Goal: Task Accomplishment & Management: Manage account settings

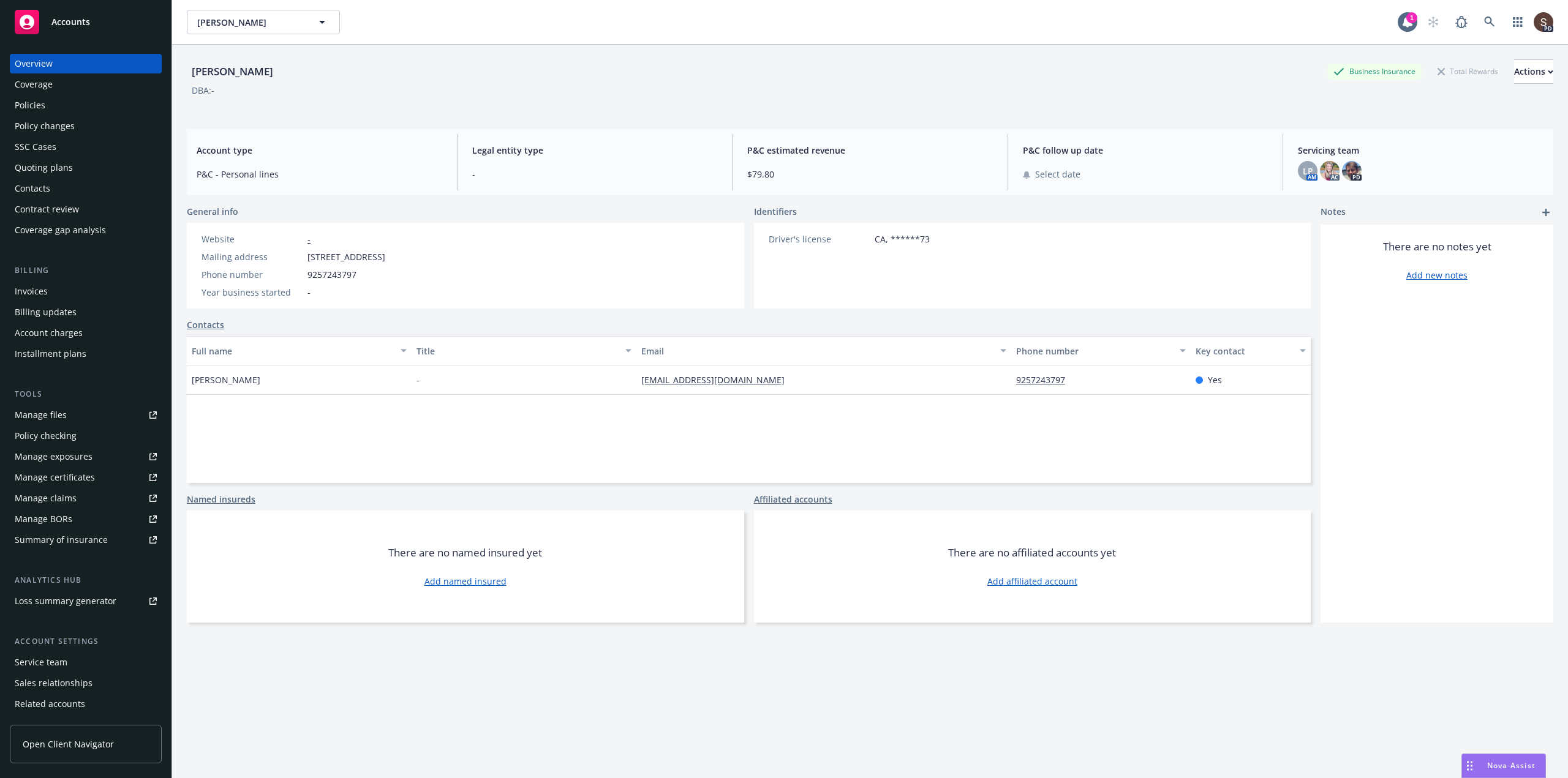
click at [28, 103] on div "Policies" at bounding box center [30, 105] width 31 height 20
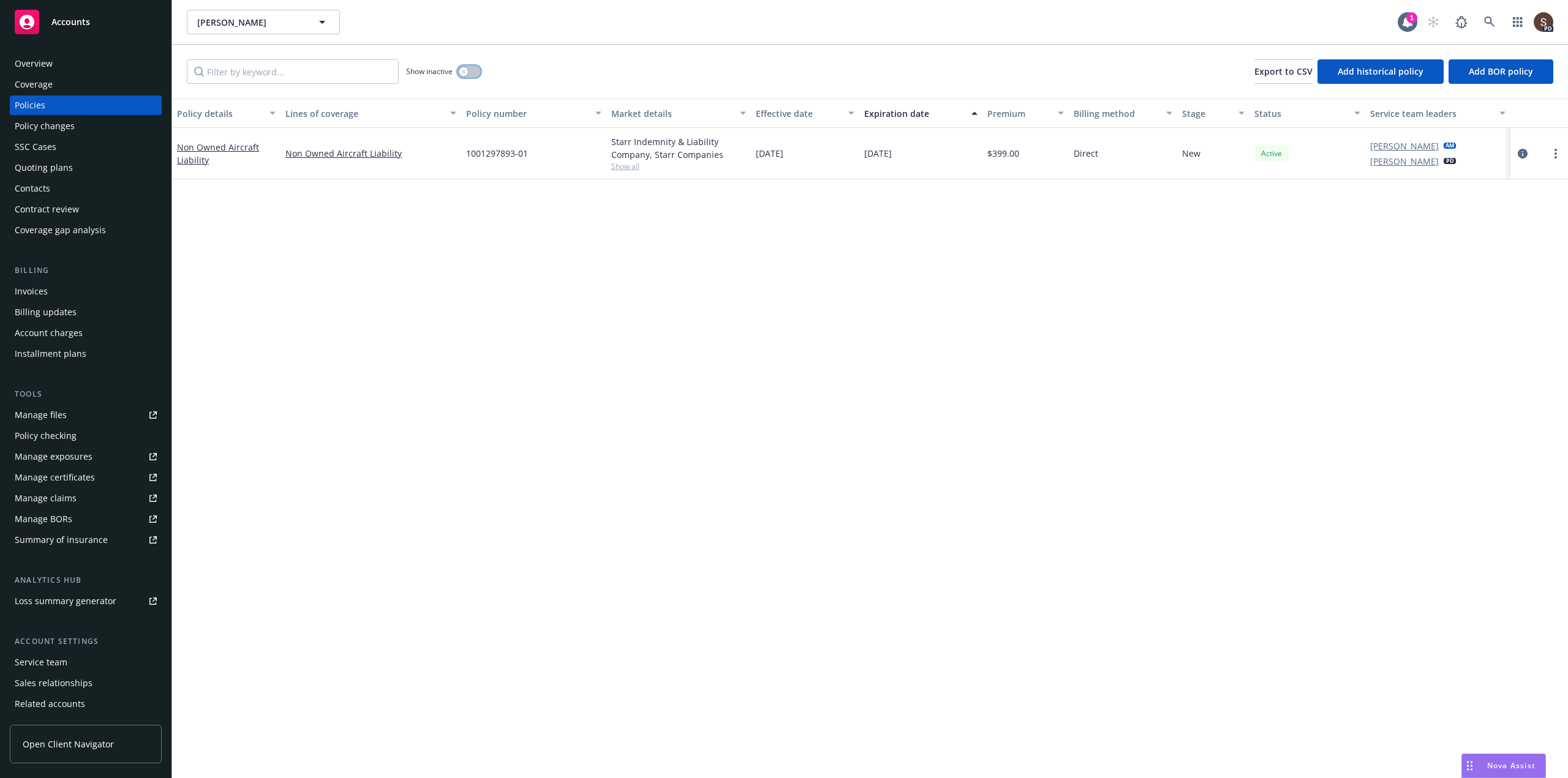
click at [472, 69] on button "button" at bounding box center [469, 71] width 23 height 12
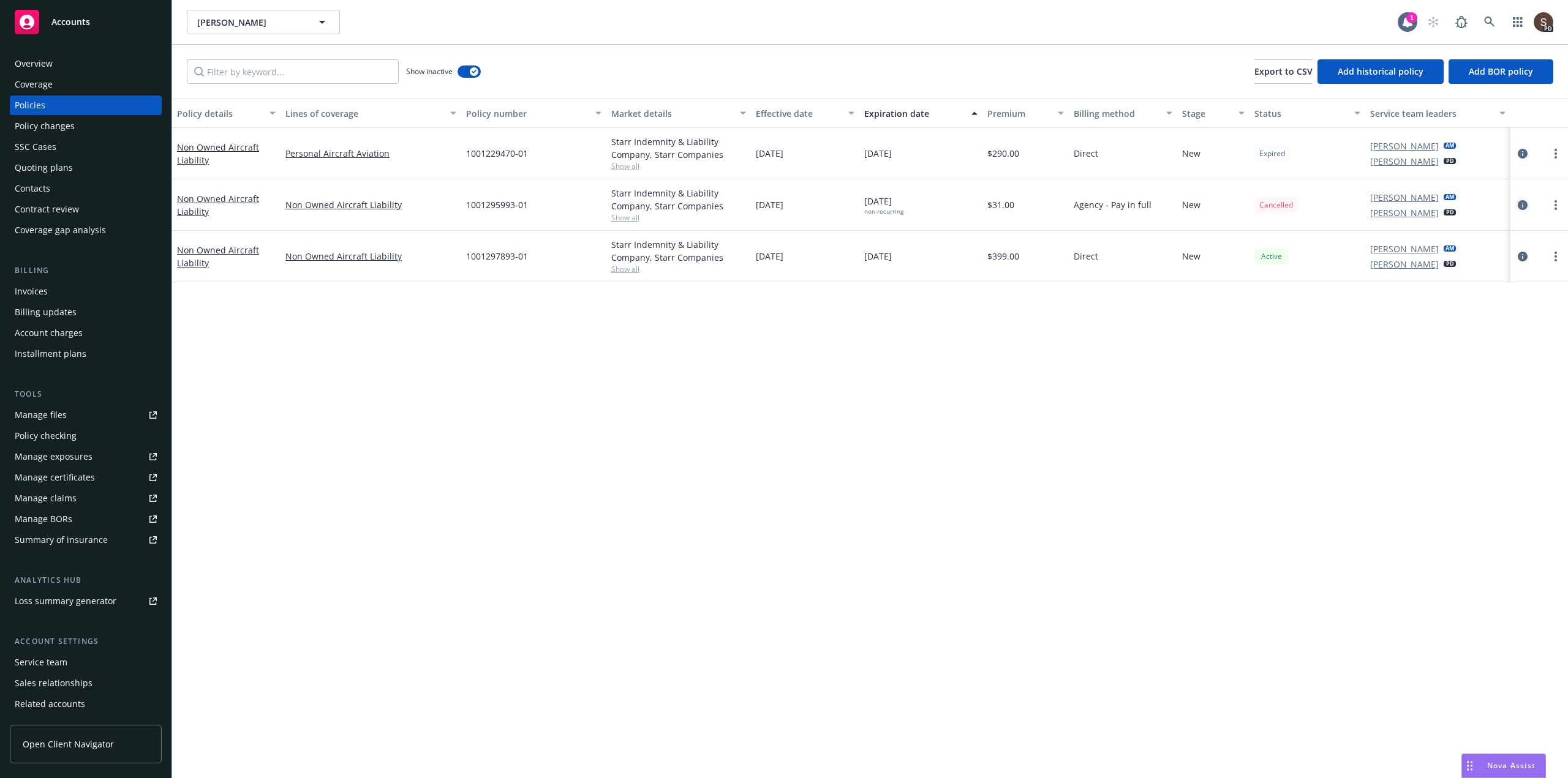
click at [1521, 205] on icon "circleInformation" at bounding box center [1522, 205] width 9 height 9
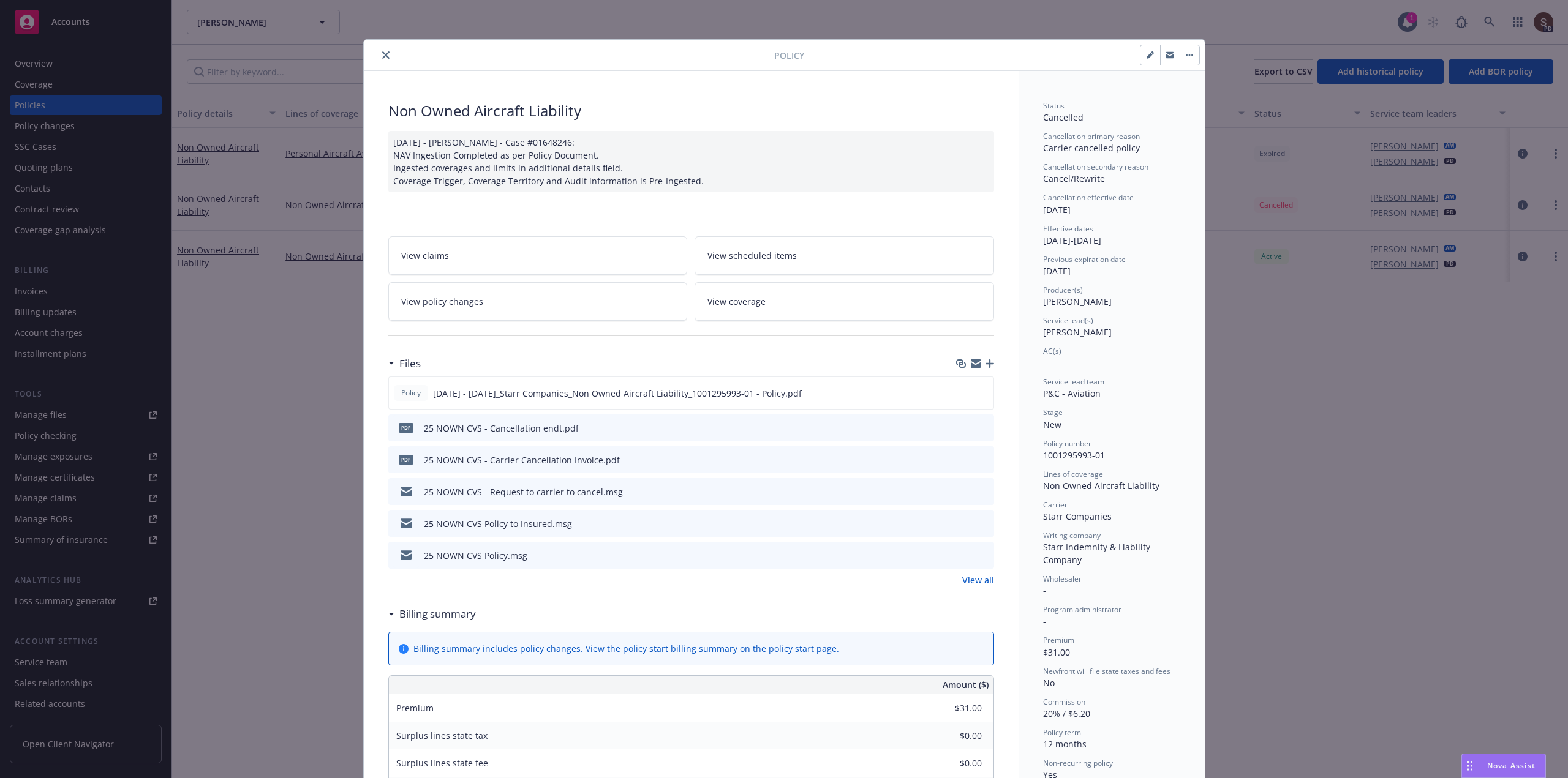
click at [484, 297] on link "View policy changes" at bounding box center [537, 301] width 300 height 38
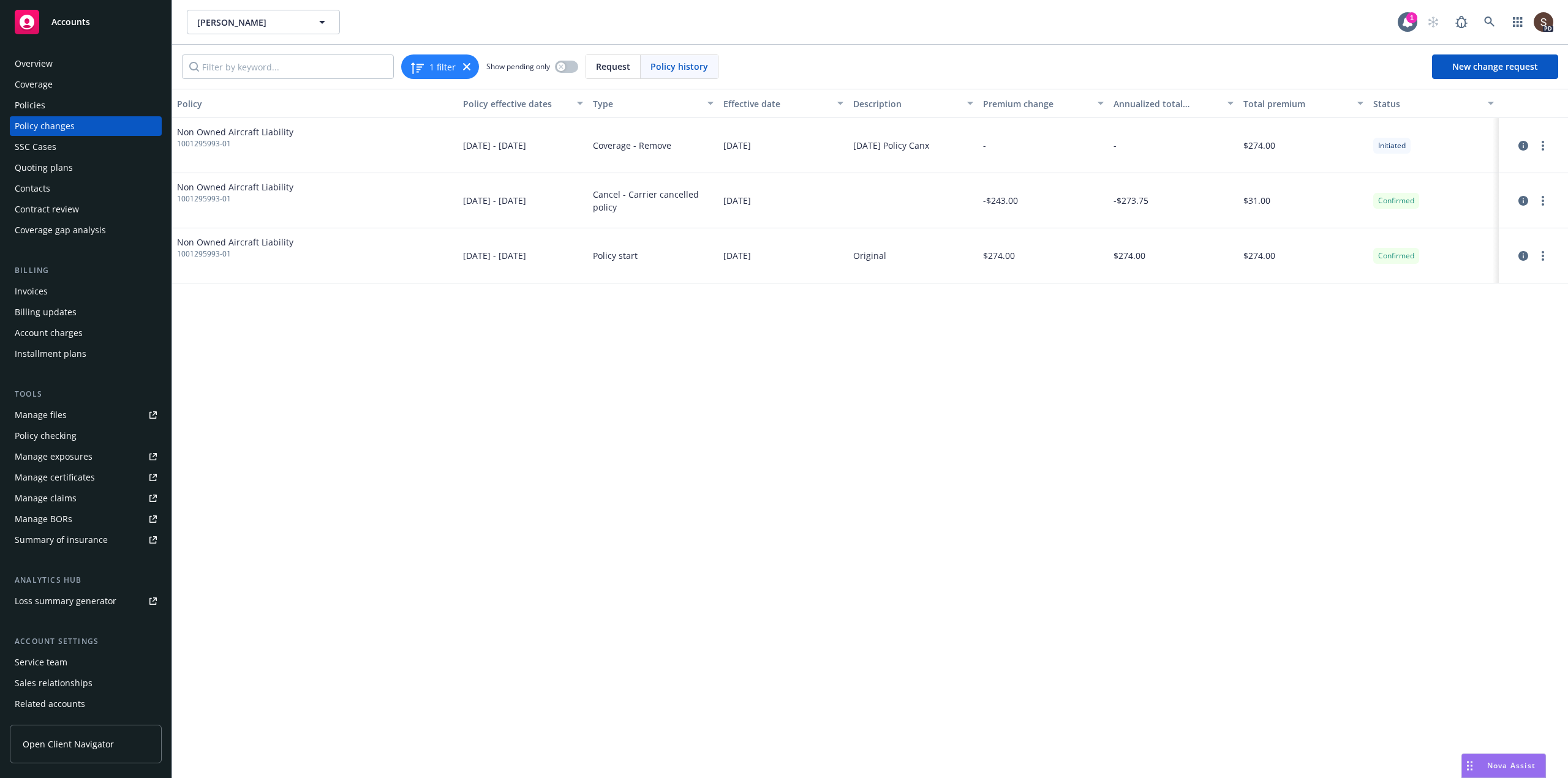
click at [49, 289] on div "Invoices" at bounding box center [85, 291] width 142 height 20
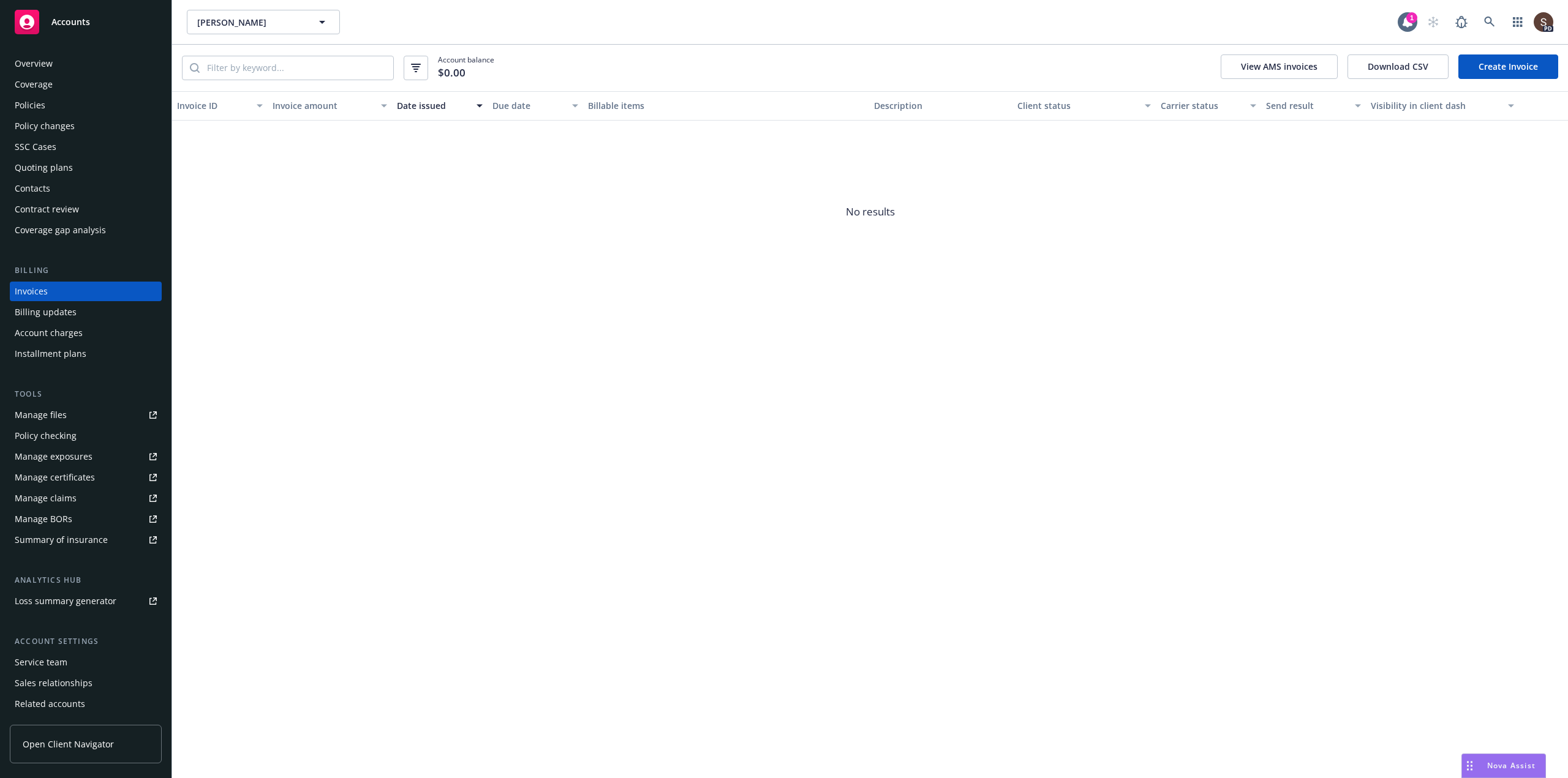
click at [1476, 64] on link "Create Invoice" at bounding box center [1508, 67] width 100 height 24
